Goal: Find specific page/section: Find specific page/section

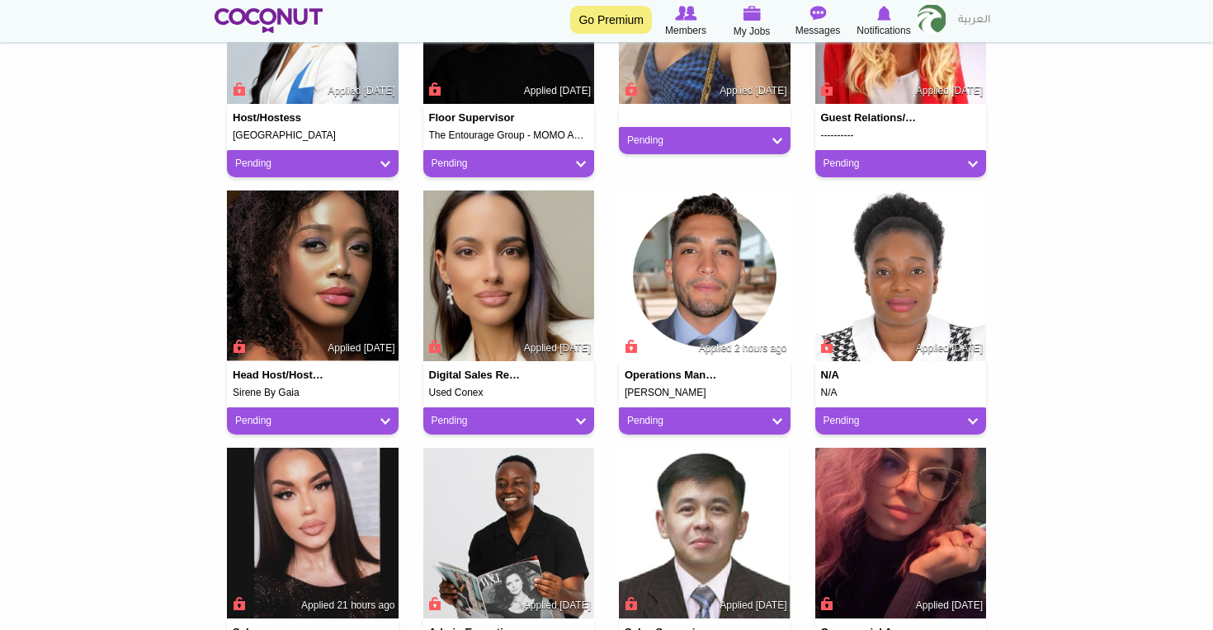
scroll to position [642, 0]
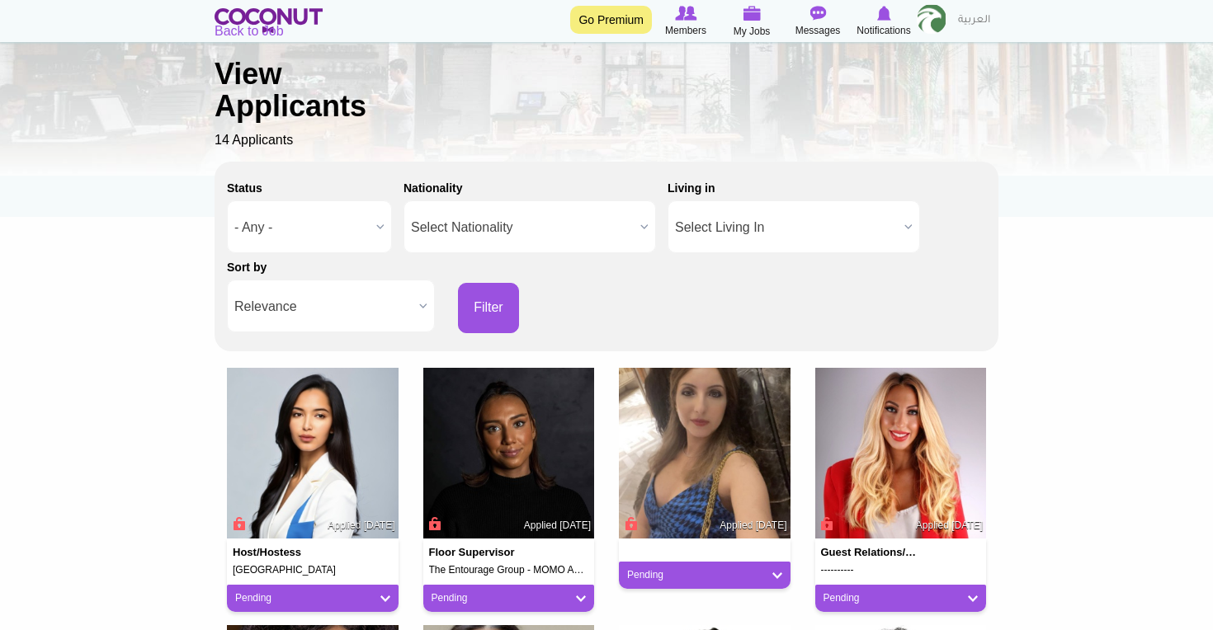
scroll to position [364, 0]
